Goal: Information Seeking & Learning: Stay updated

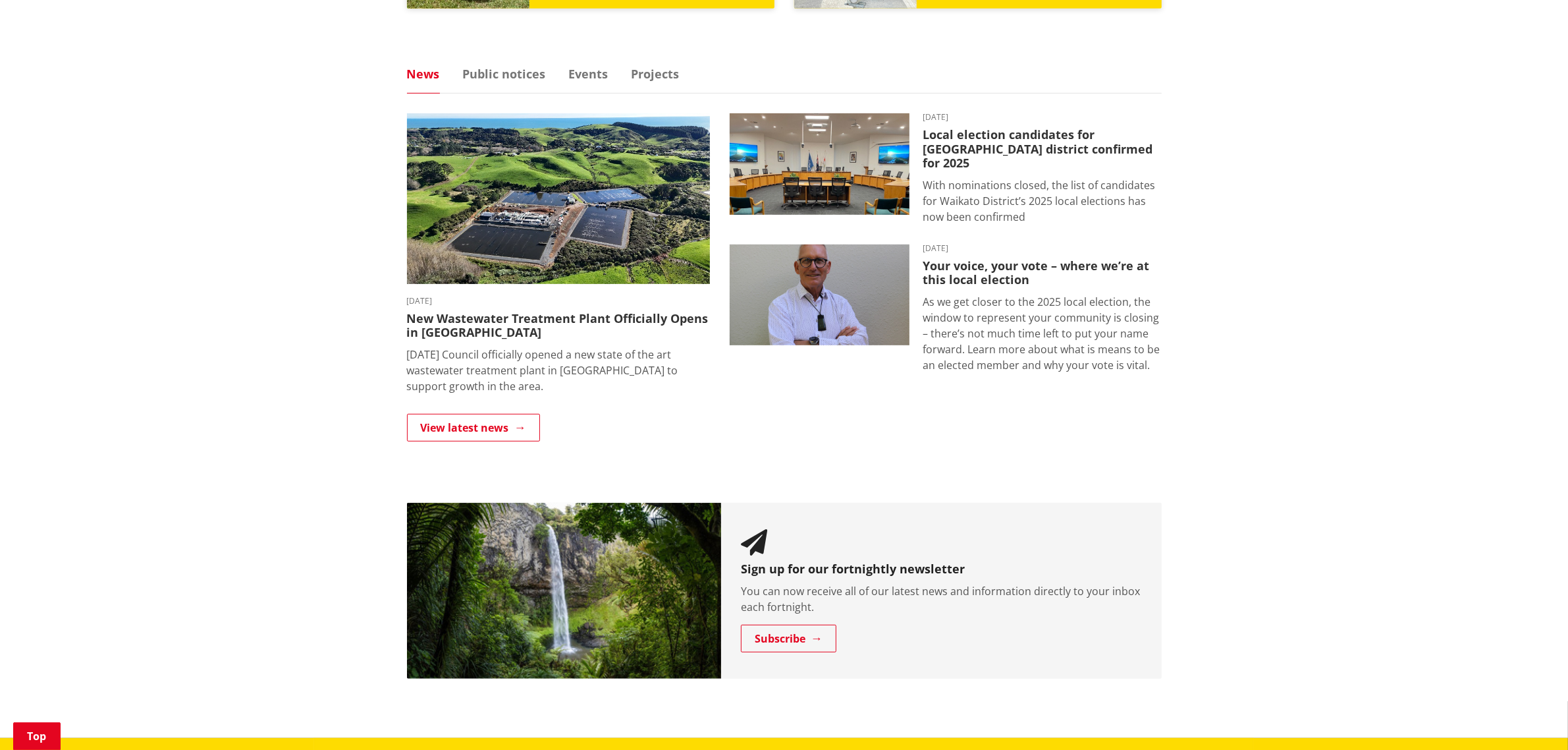
scroll to position [824, 0]
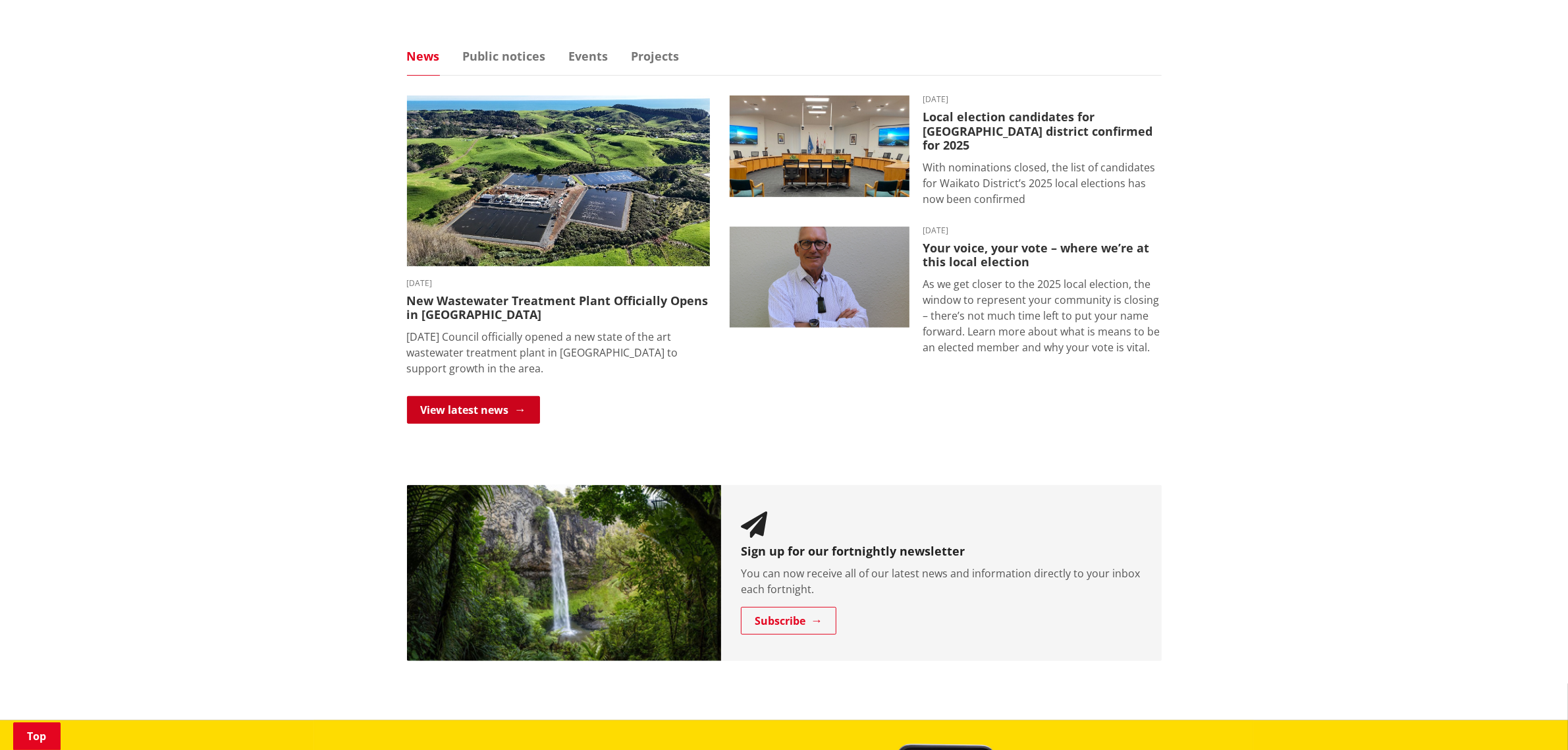
click at [494, 408] on link "View latest news" at bounding box center [473, 410] width 133 height 28
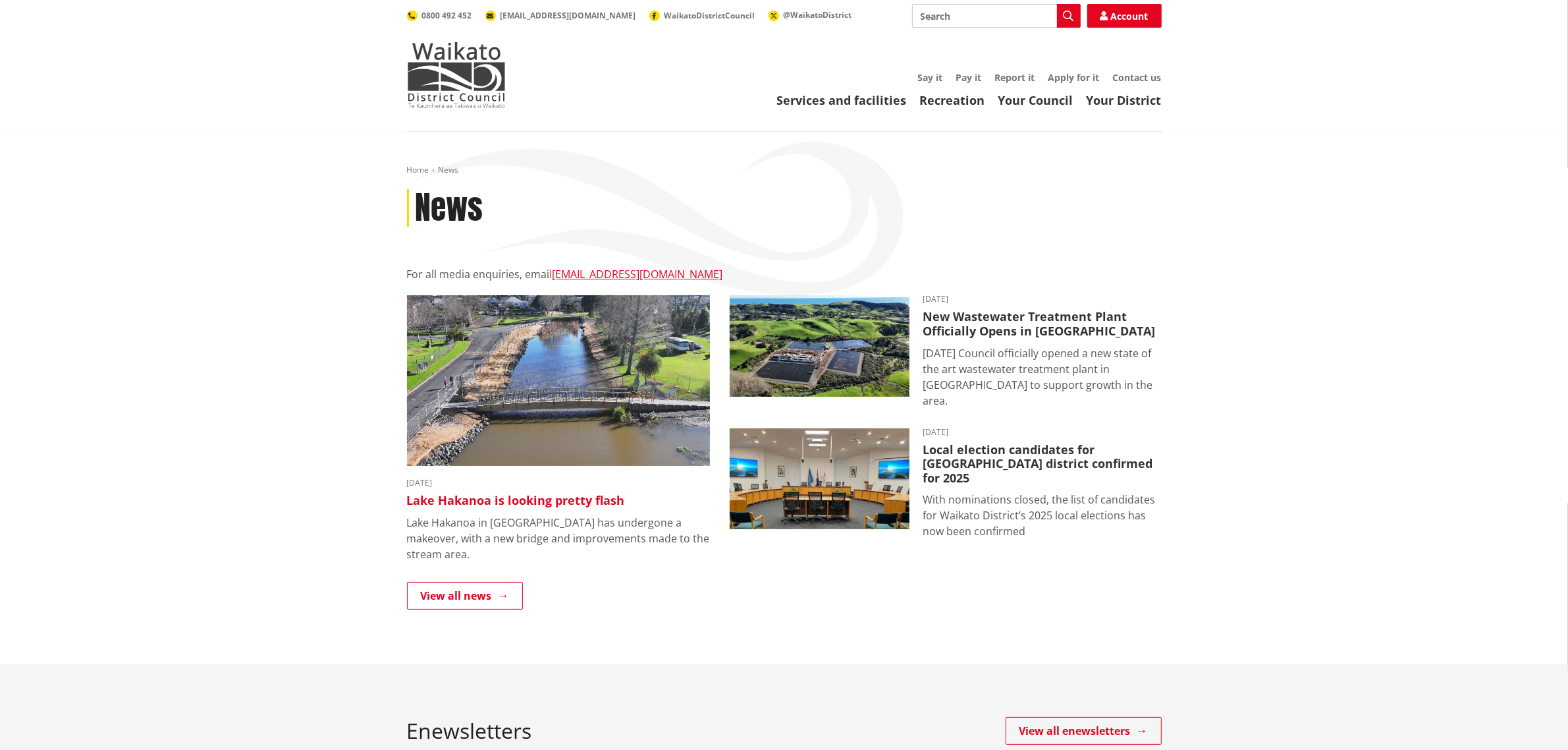
click at [614, 389] on img at bounding box center [558, 380] width 303 height 171
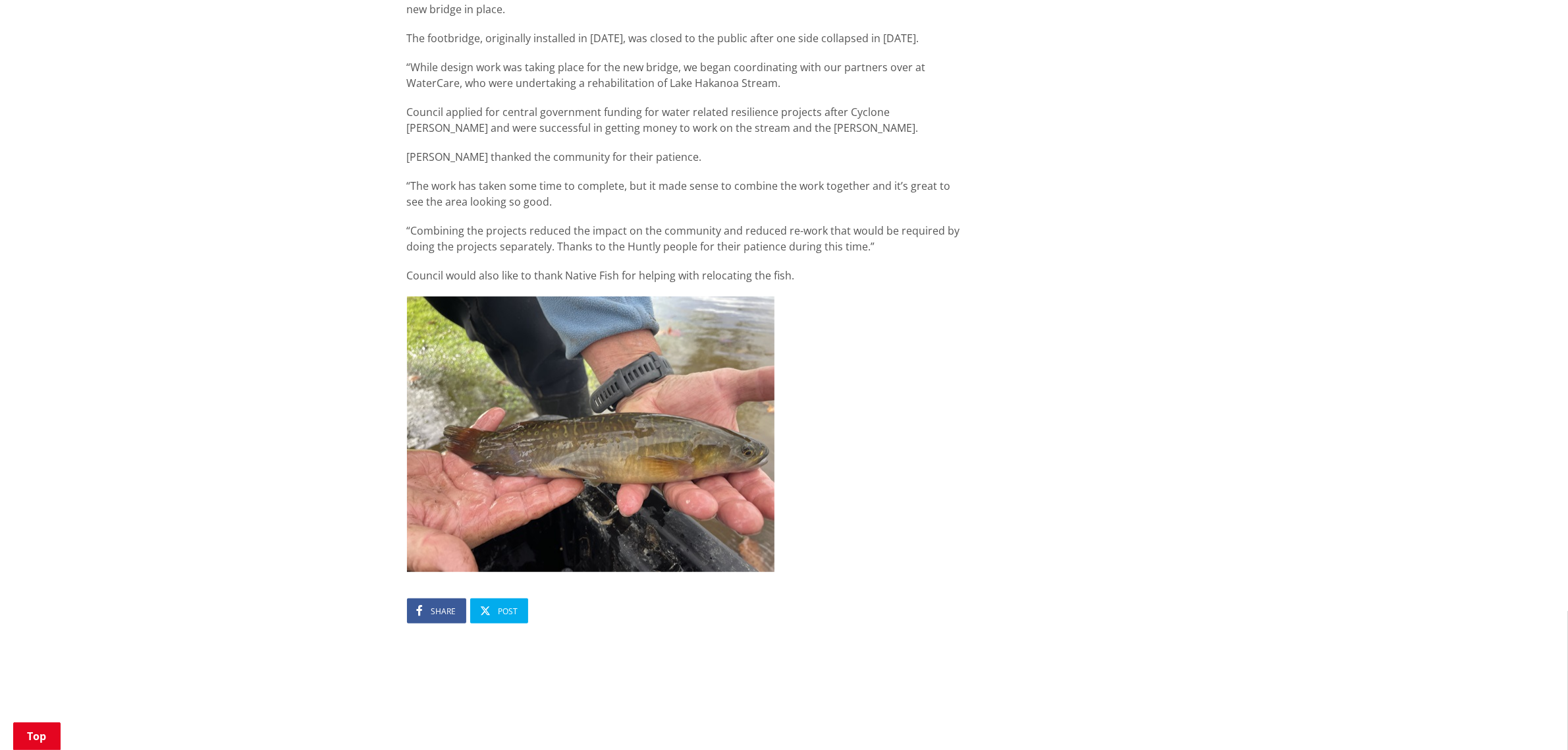
scroll to position [1235, 0]
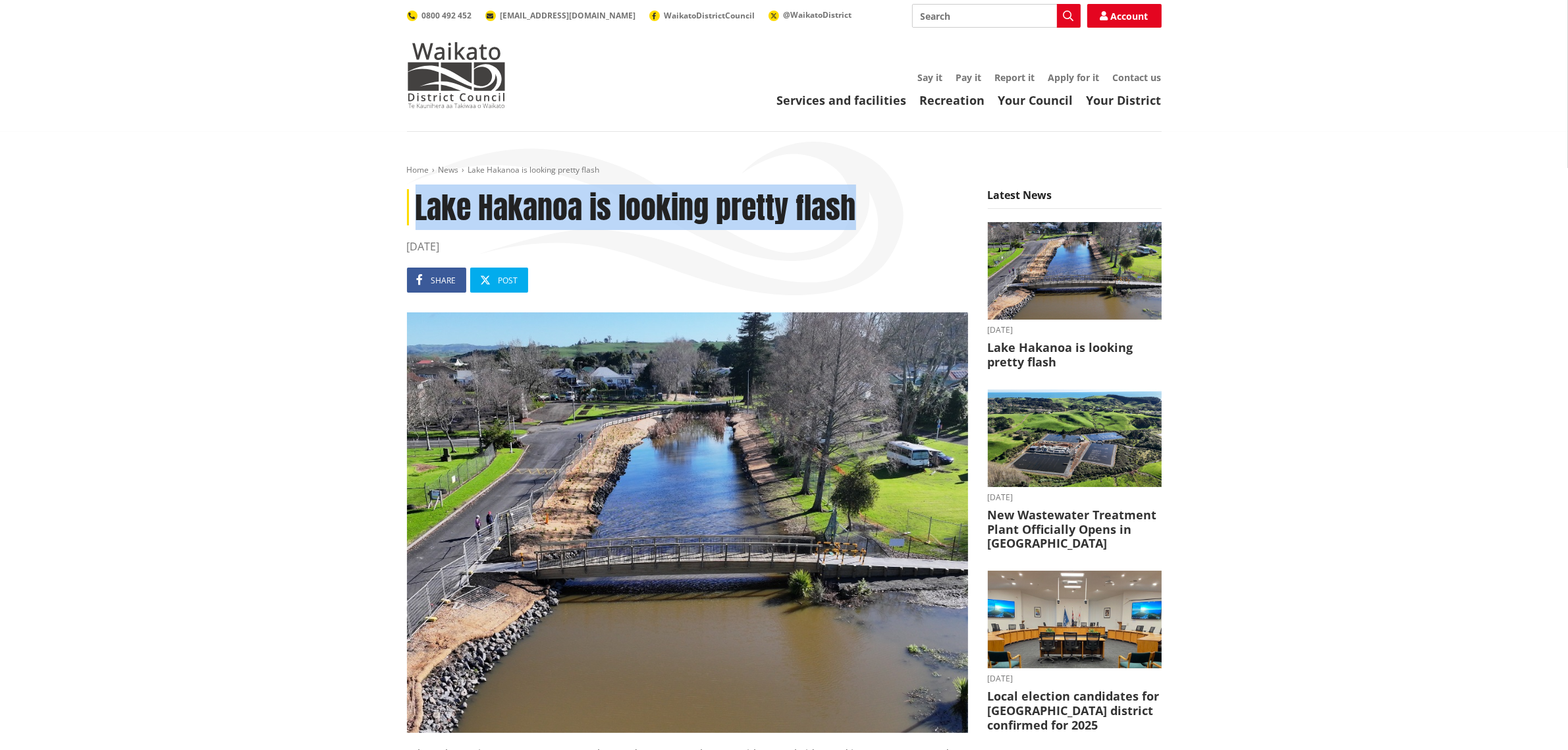
drag, startPoint x: 798, startPoint y: 196, endPoint x: 416, endPoint y: 195, distance: 382.0
click at [416, 195] on h1 "Lake Hakanoa is looking pretty flash" at bounding box center [687, 207] width 561 height 36
copy h1 "Lake Hakanoa is looking pretty flash"
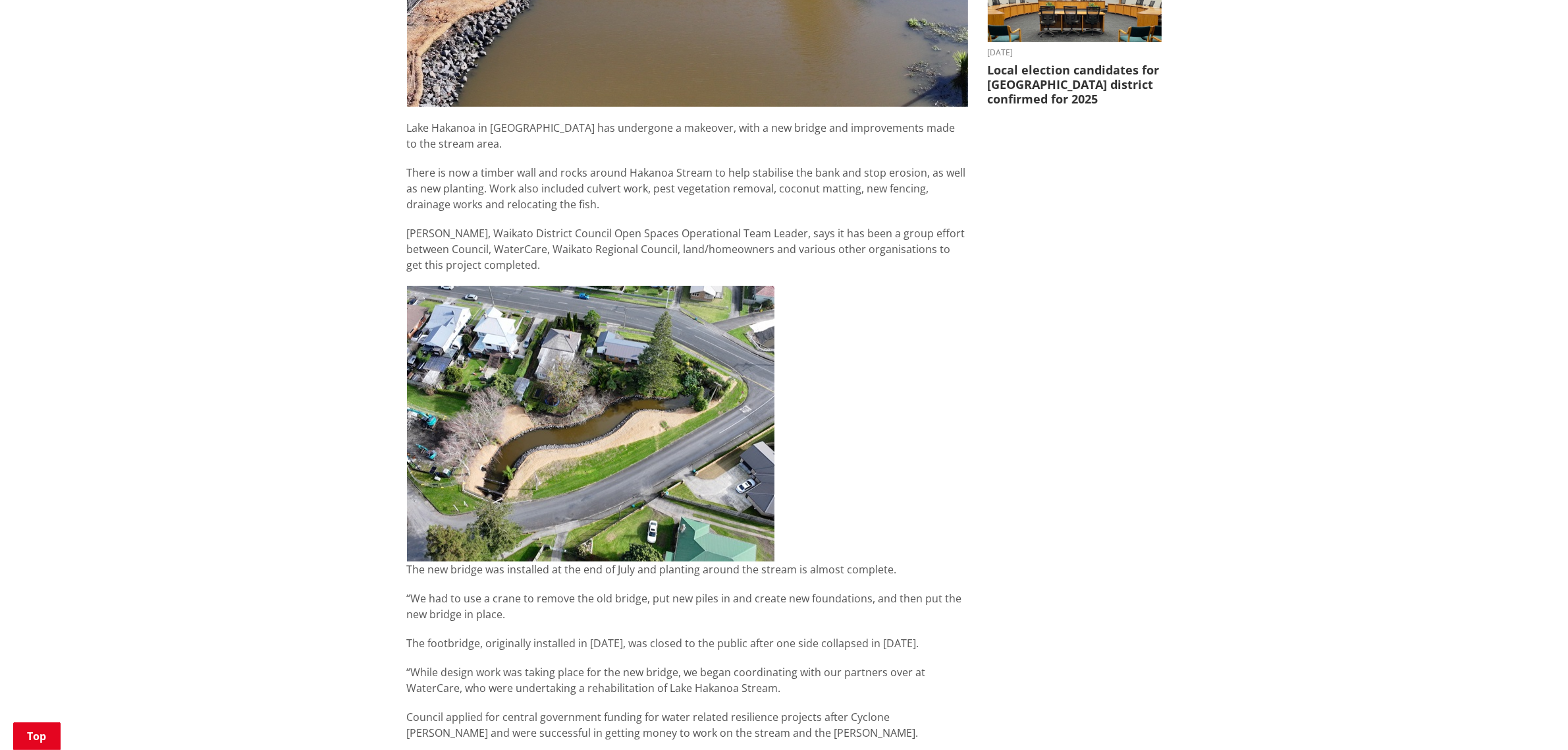
scroll to position [659, 0]
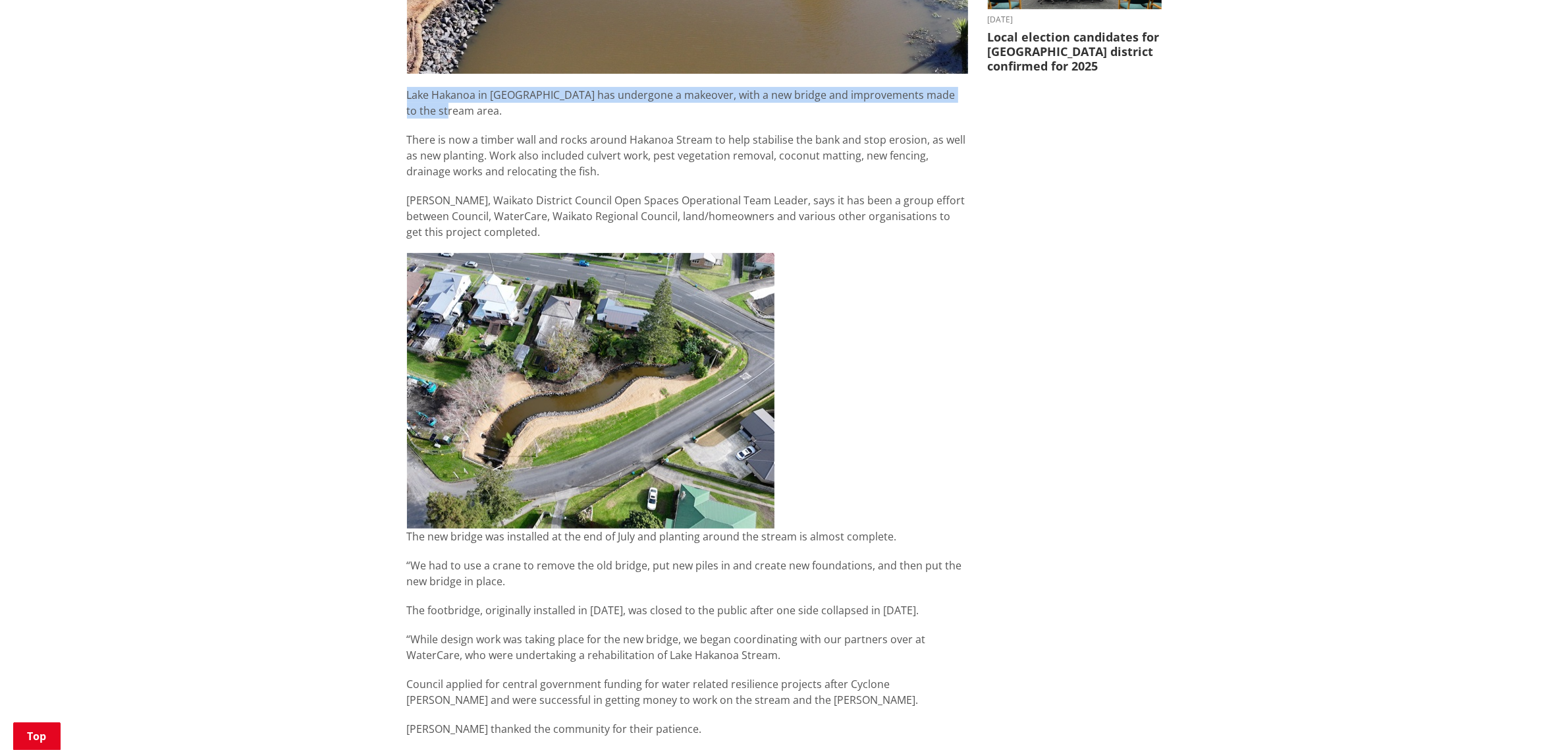
drag, startPoint x: 396, startPoint y: 92, endPoint x: 494, endPoint y: 113, distance: 100.2
click at [494, 113] on div "Home News Lake Hakanoa is looking pretty flash Lake Hakanoa is looking pretty f…" at bounding box center [784, 459] width 1568 height 1973
copy p "L ake Hakanoa in Huntly has undergone a makeover, with a new bridge and improve…"
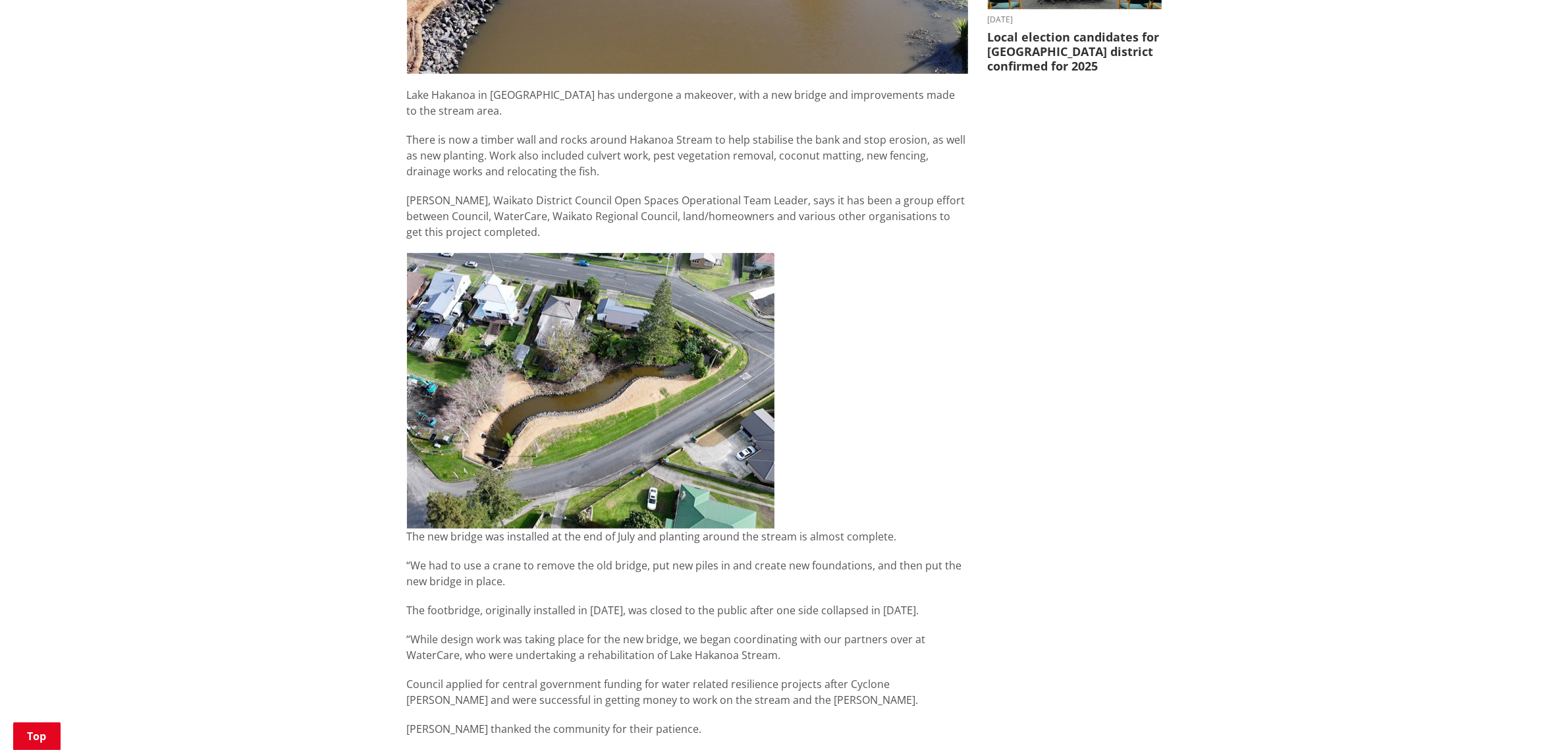
click at [1161, 196] on div "Lake Hakanoa is looking pretty flash 11 August 2025 Share Post L ake Hakanoa in…" at bounding box center [784, 462] width 774 height 1864
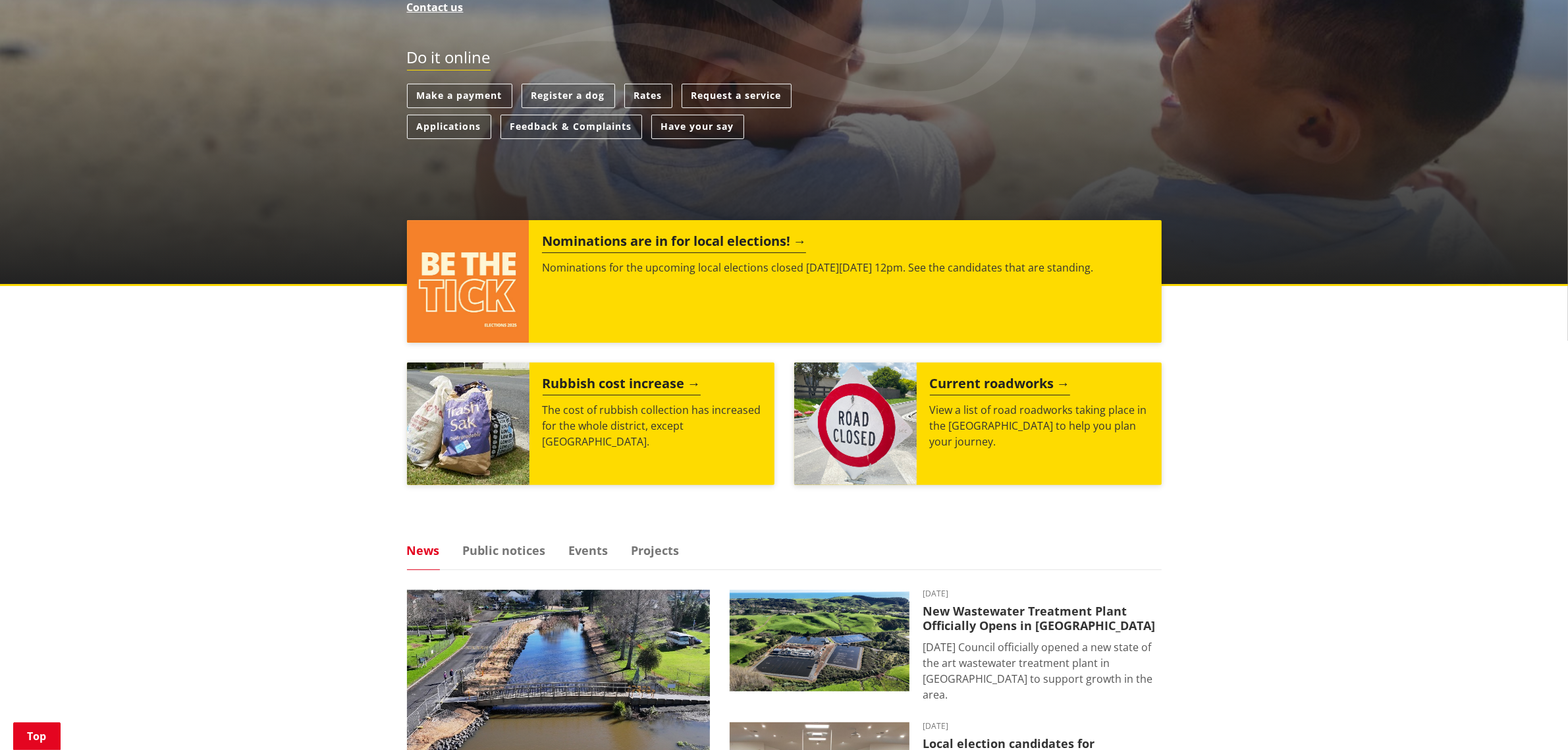
scroll to position [824, 0]
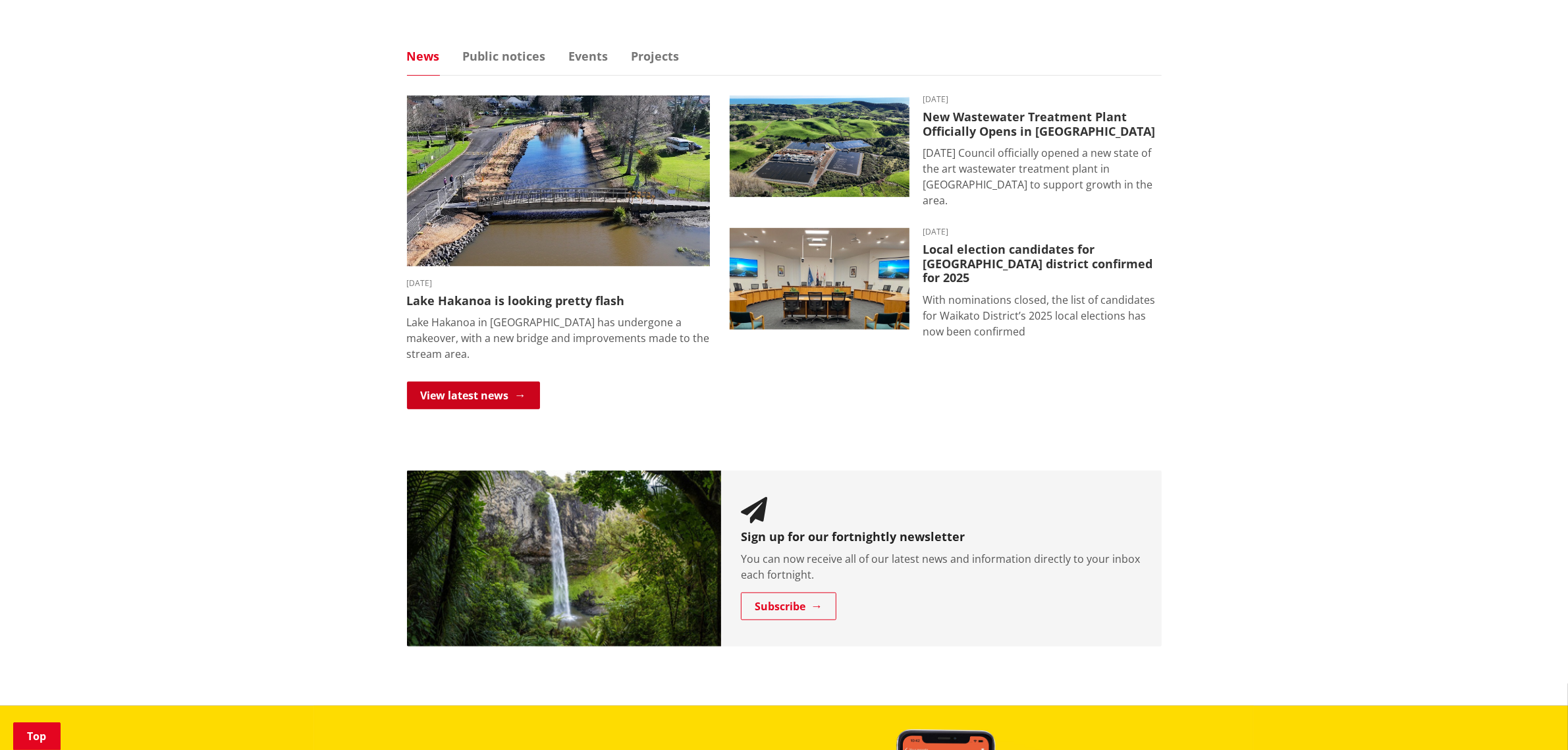
click at [492, 382] on link "View latest news" at bounding box center [473, 395] width 133 height 28
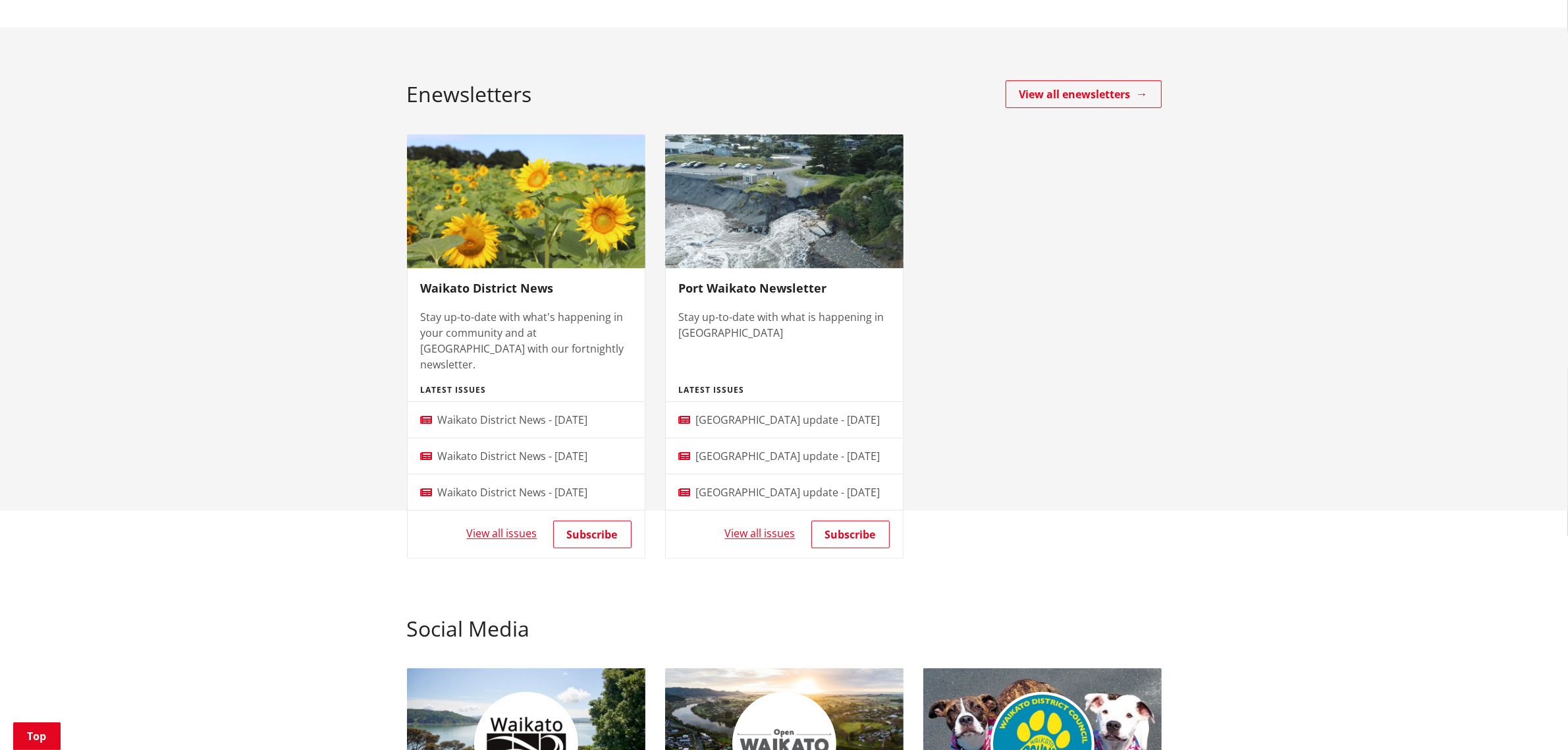
scroll to position [659, 0]
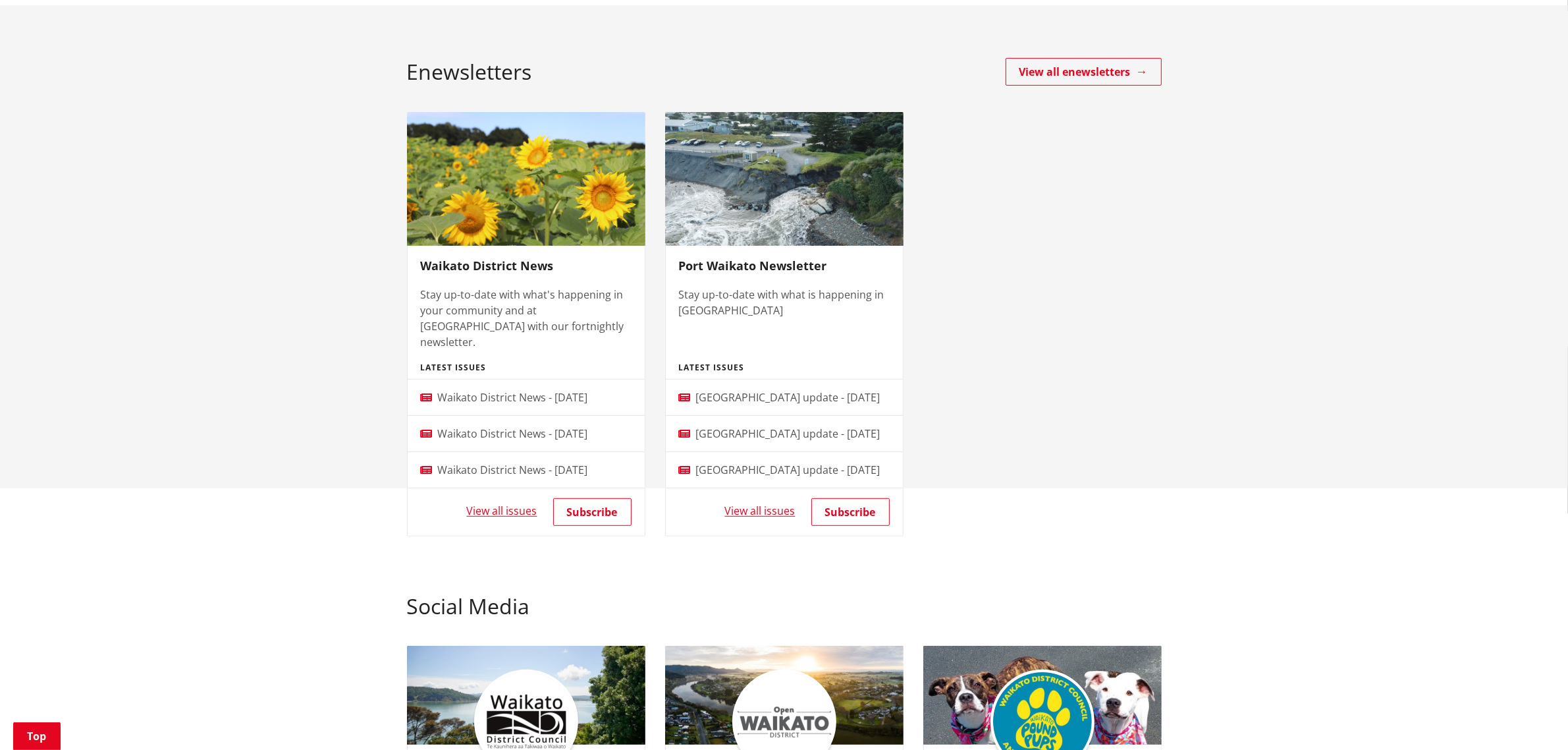
click at [1158, 330] on ul "Waikato District News Stay up-to-date with what's happening in your community a…" at bounding box center [784, 334] width 774 height 444
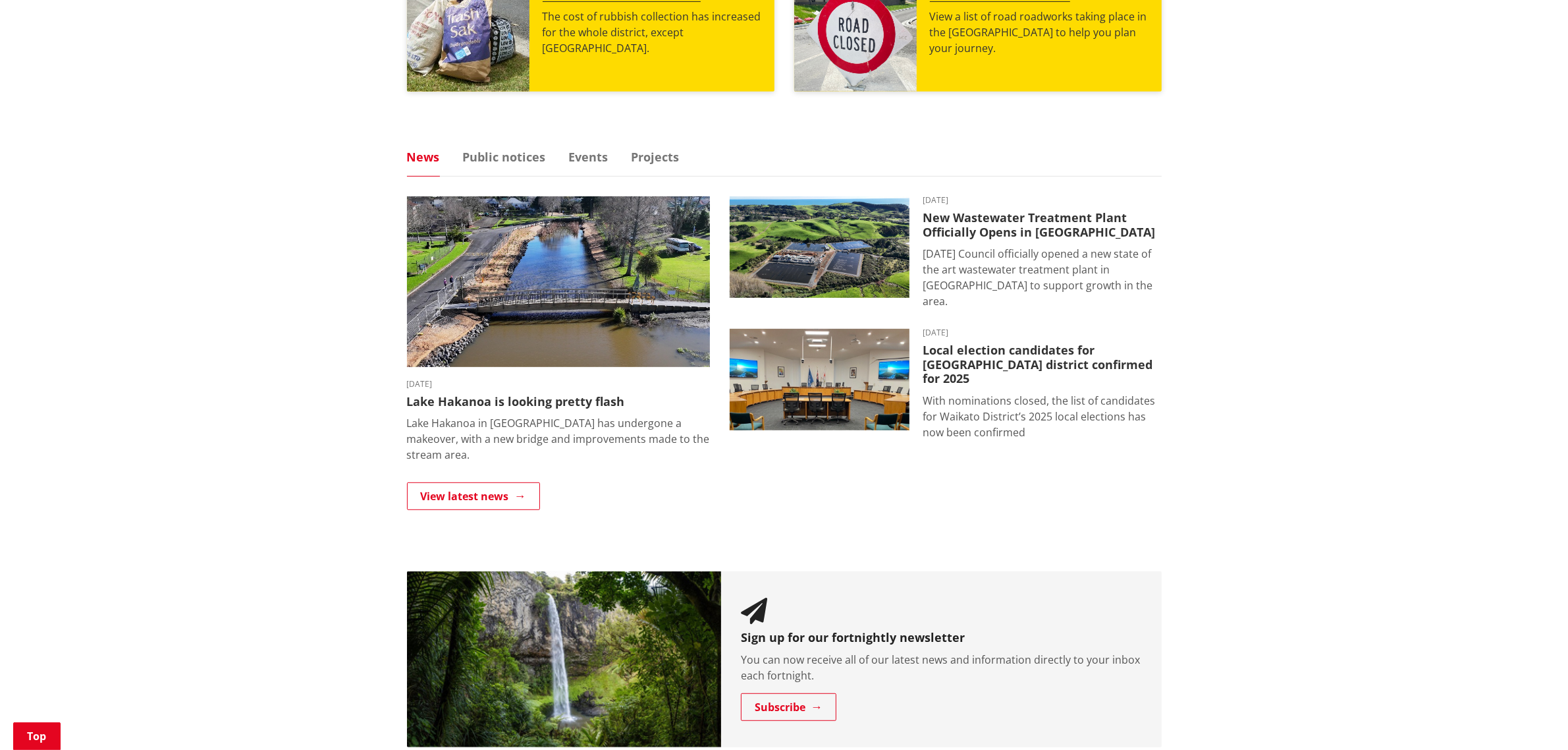
scroll to position [741, 0]
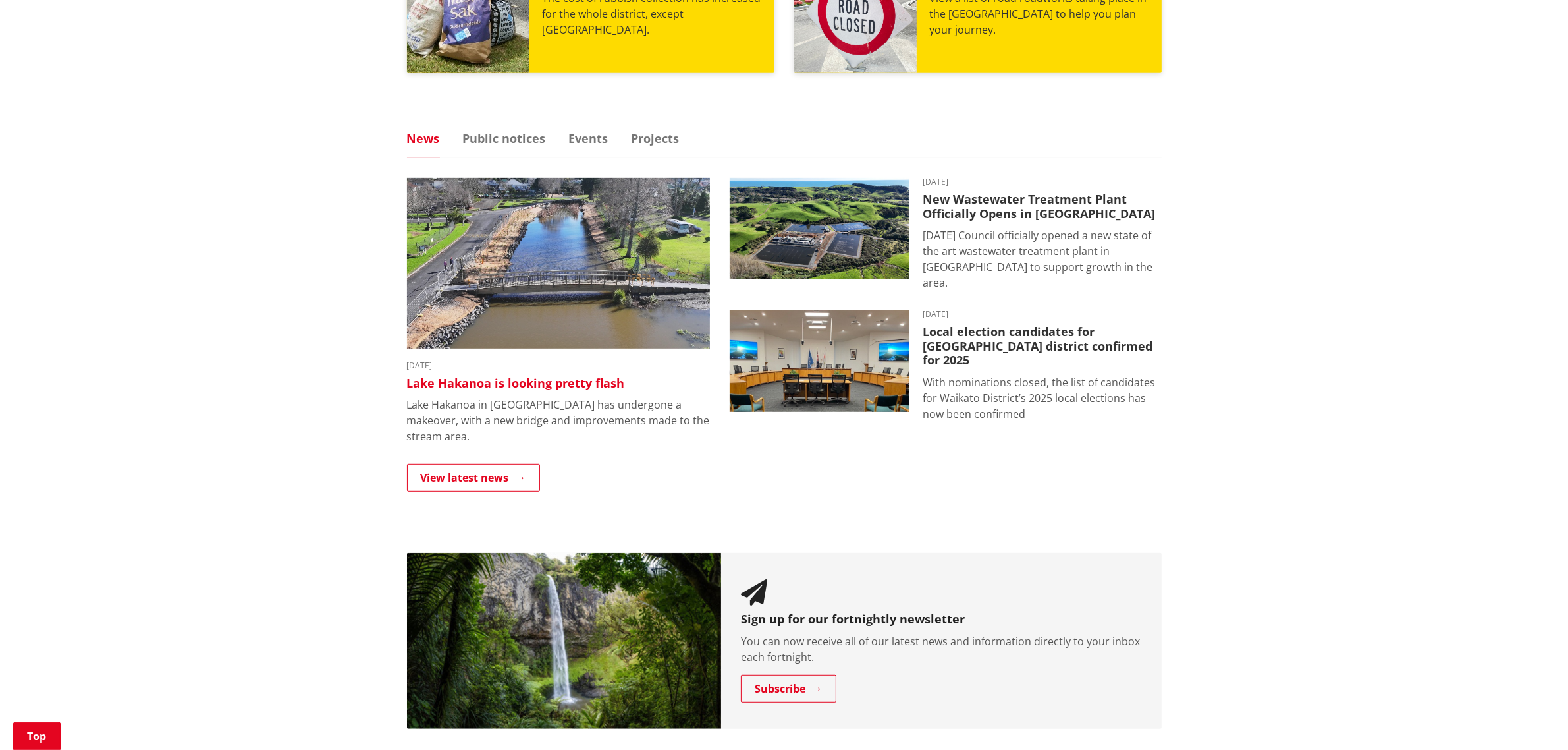
click at [580, 274] on img at bounding box center [558, 262] width 303 height 171
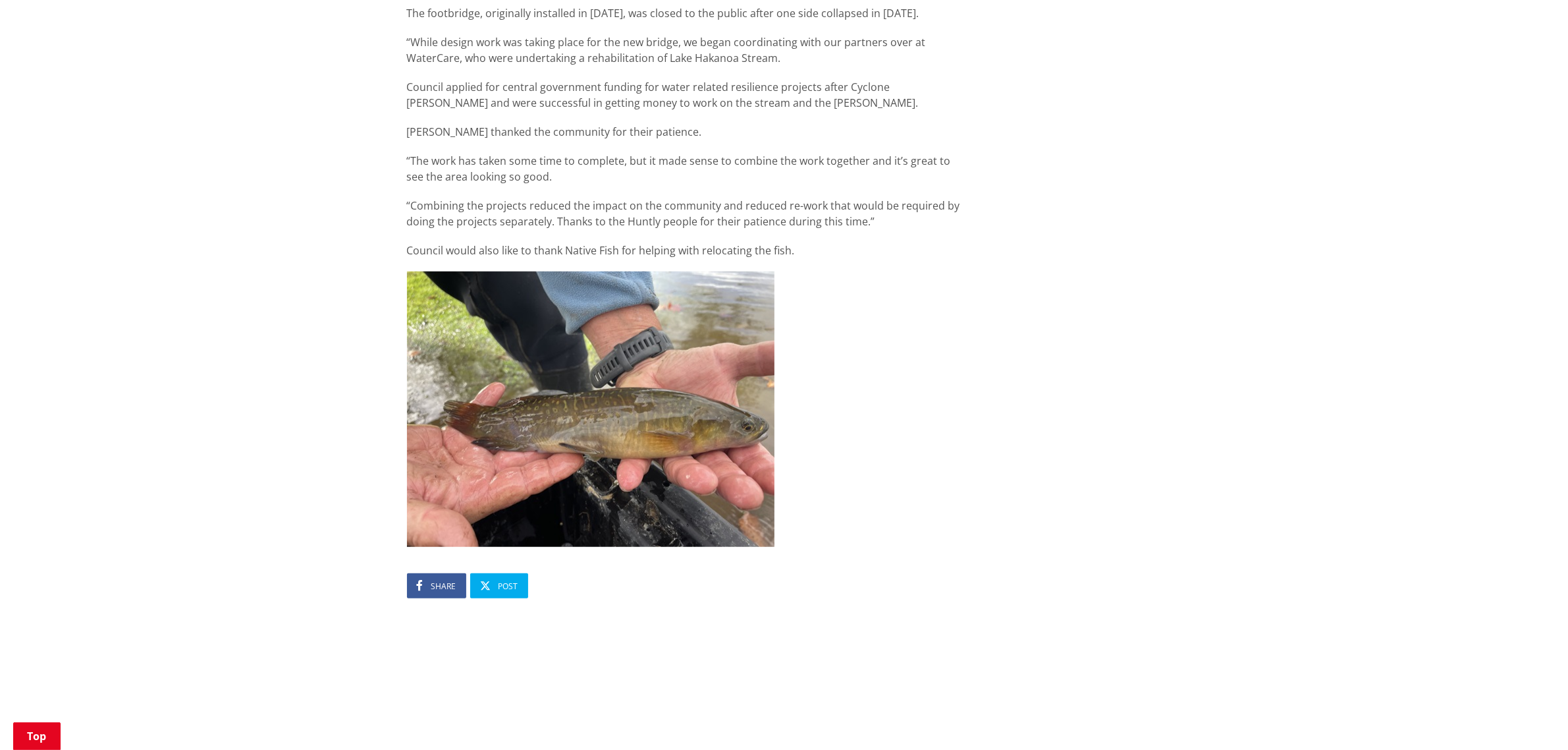
scroll to position [1317, 0]
